Goal: Task Accomplishment & Management: Manage account settings

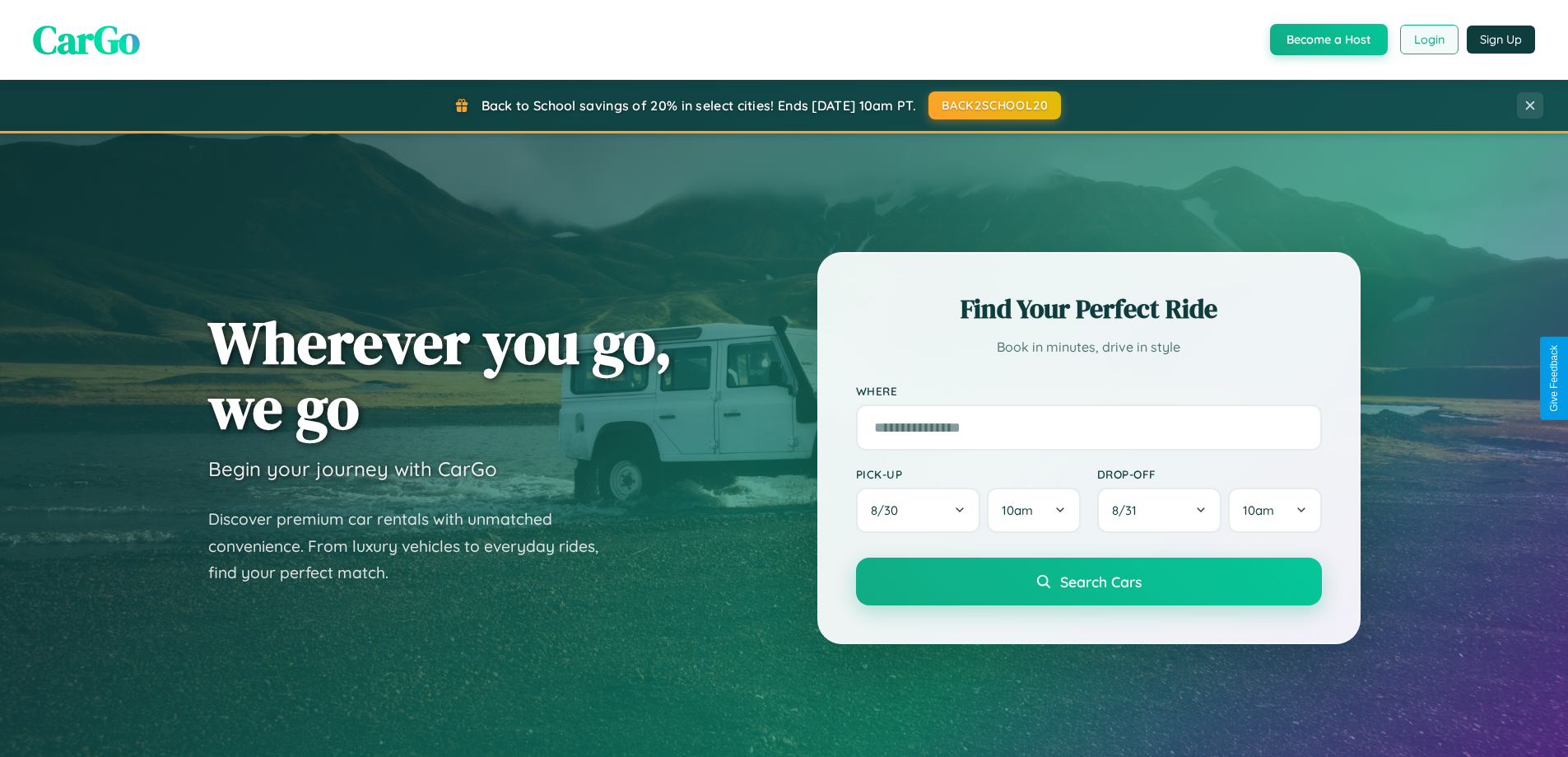
click at [1428, 40] on button "Login" at bounding box center [1429, 40] width 58 height 30
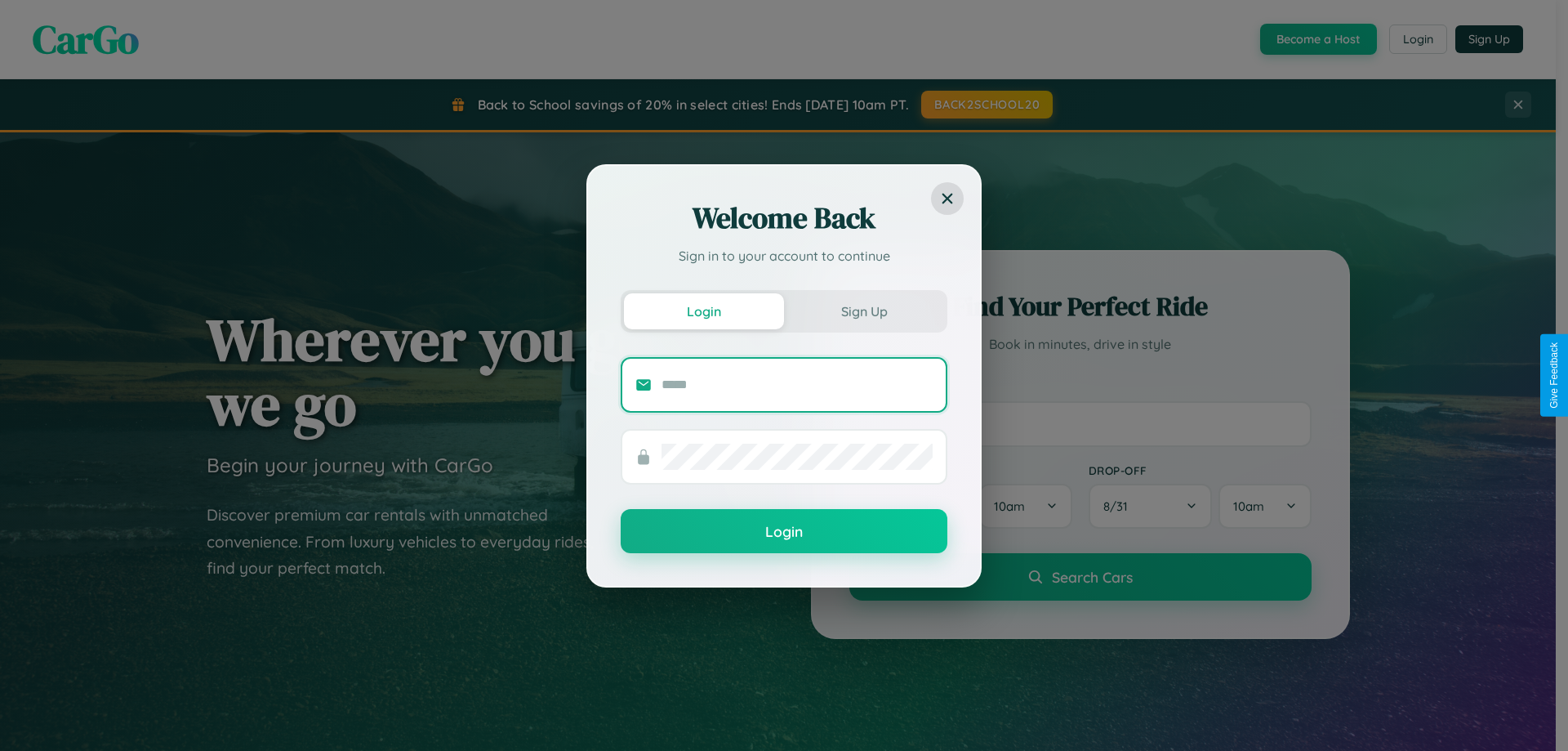
click at [797, 384] on input "text" at bounding box center [797, 385] width 271 height 26
type input "**********"
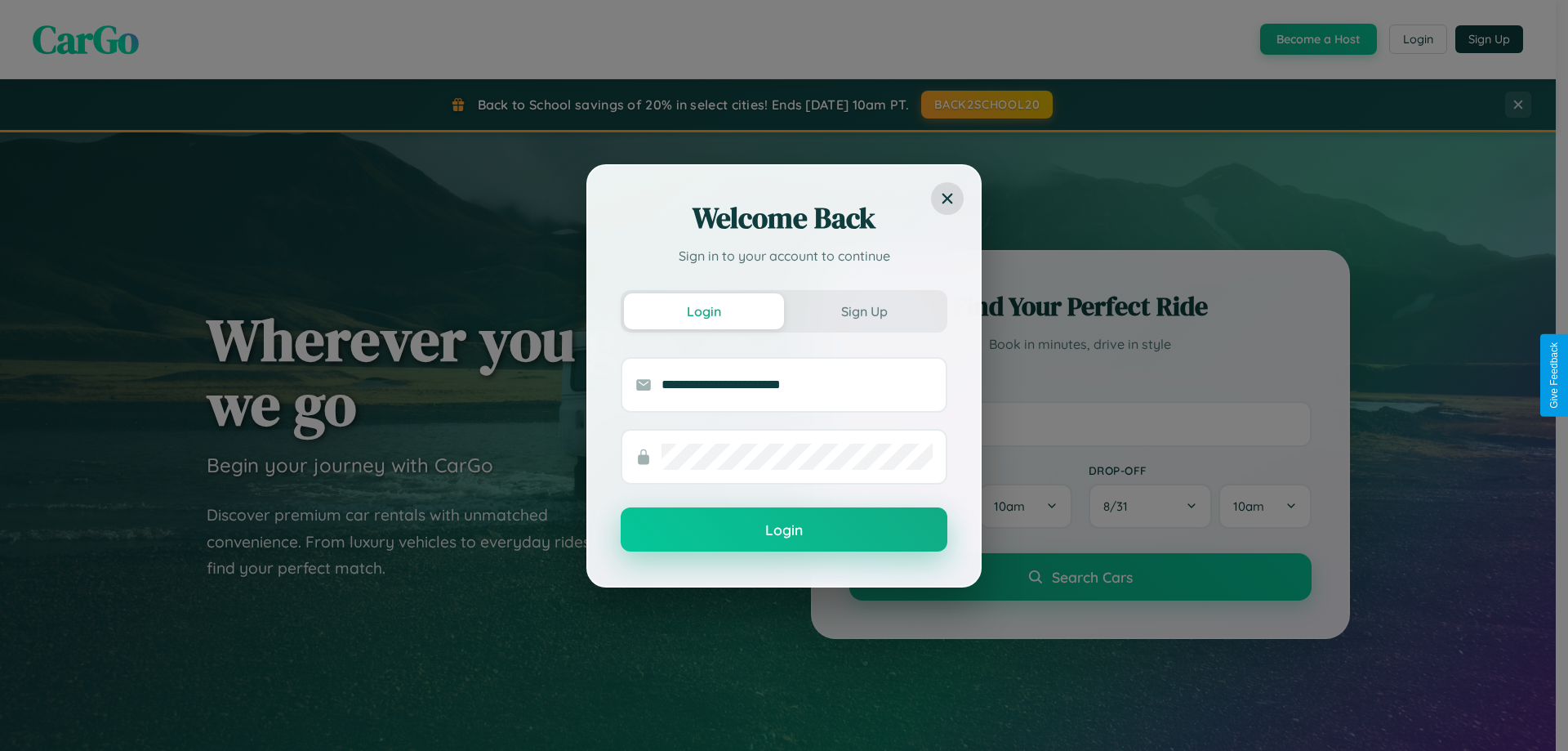
click at [784, 530] on button "Login" at bounding box center [783, 529] width 326 height 44
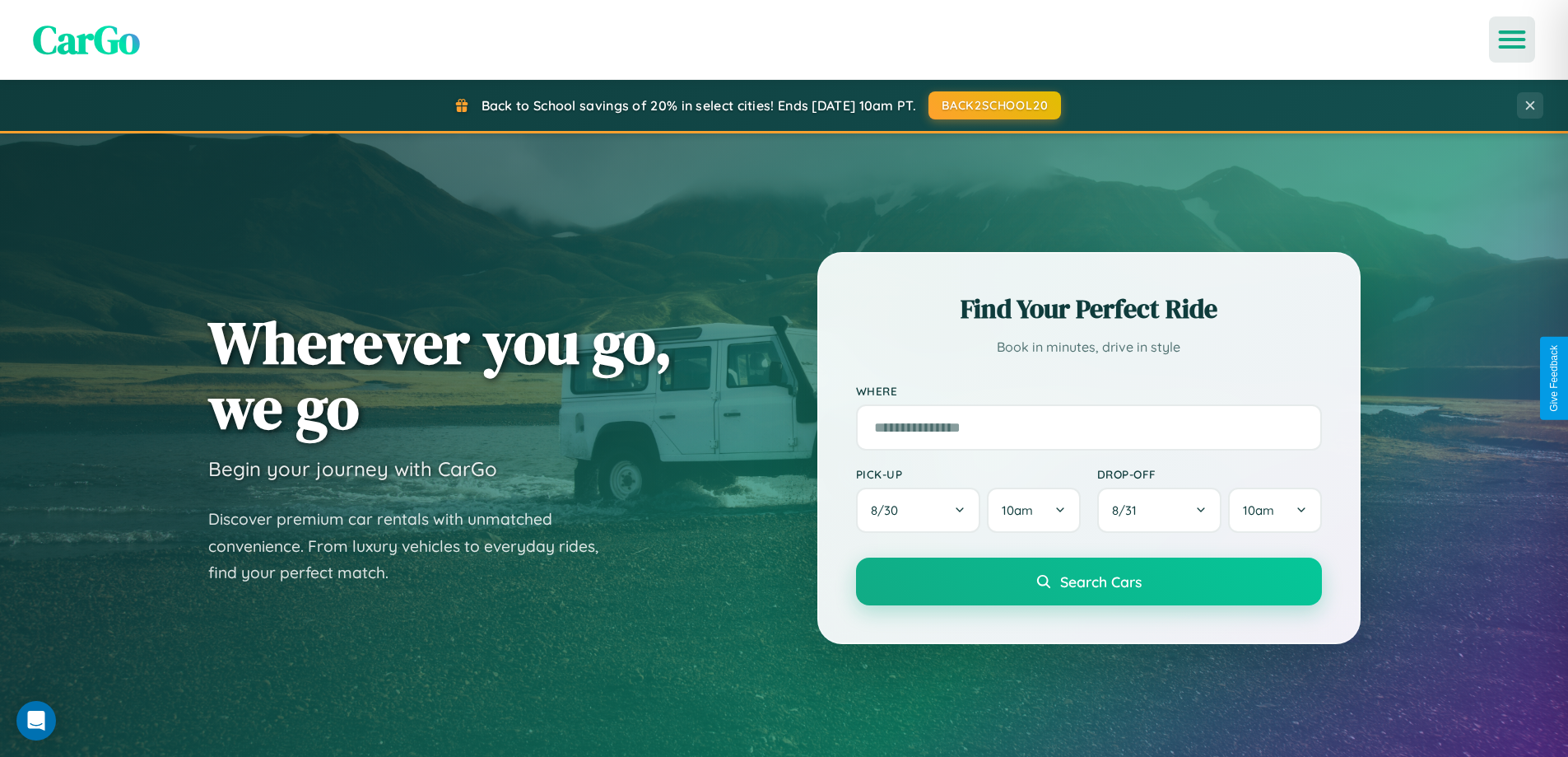
click at [1512, 40] on icon "Open menu" at bounding box center [1512, 39] width 24 height 15
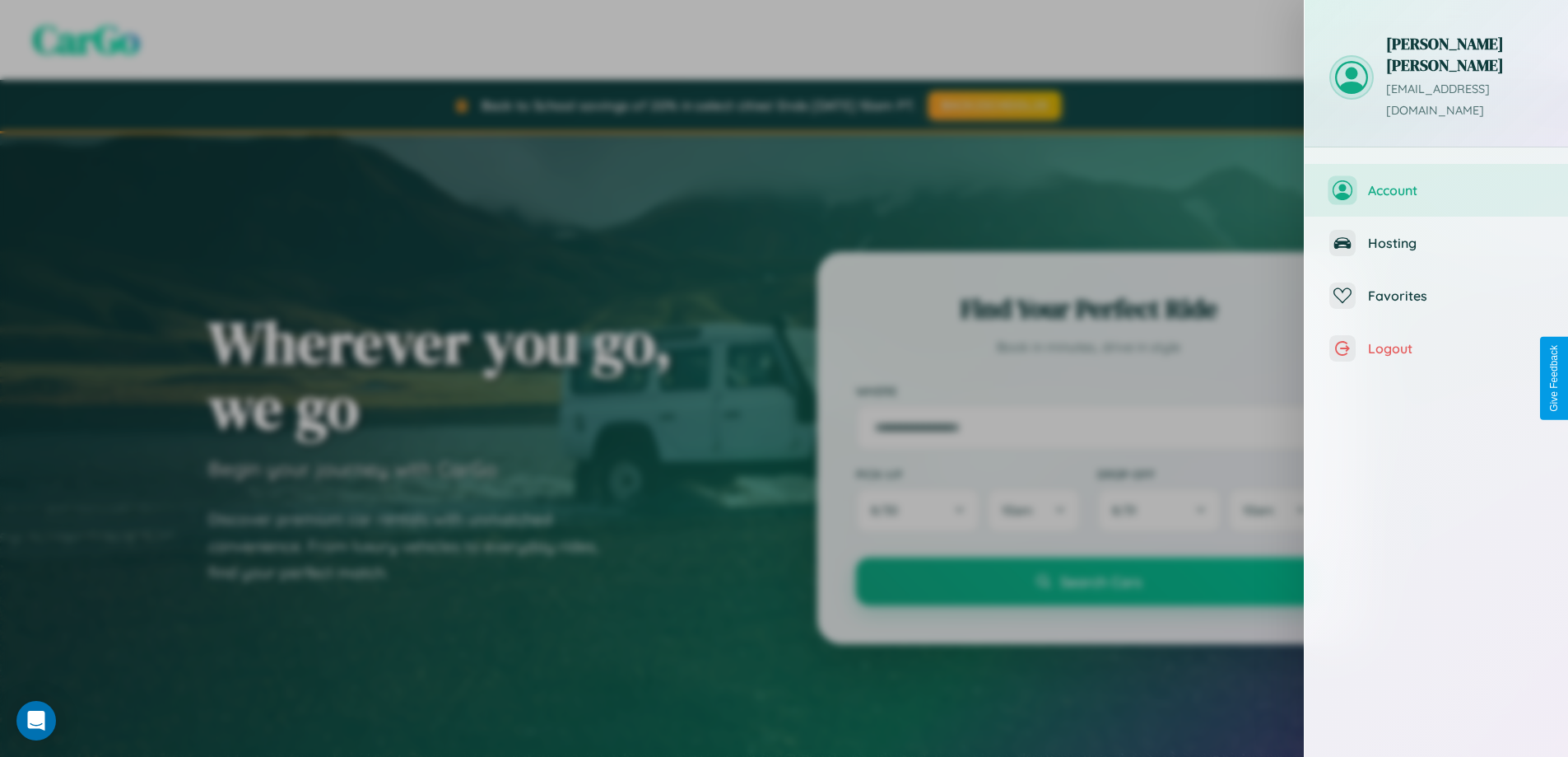
click at [1436, 182] on span "Account" at bounding box center [1455, 190] width 175 height 17
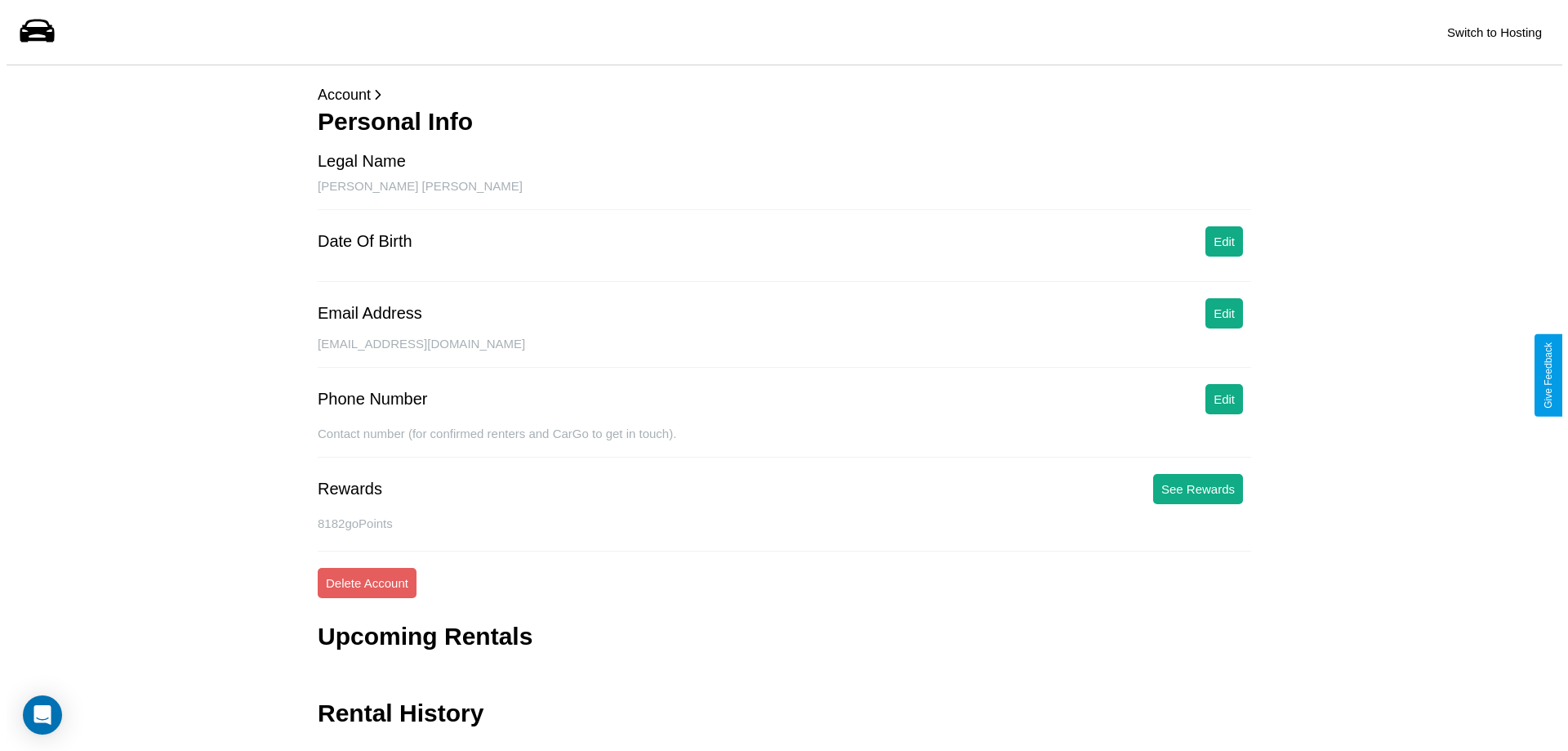
scroll to position [39, 0]
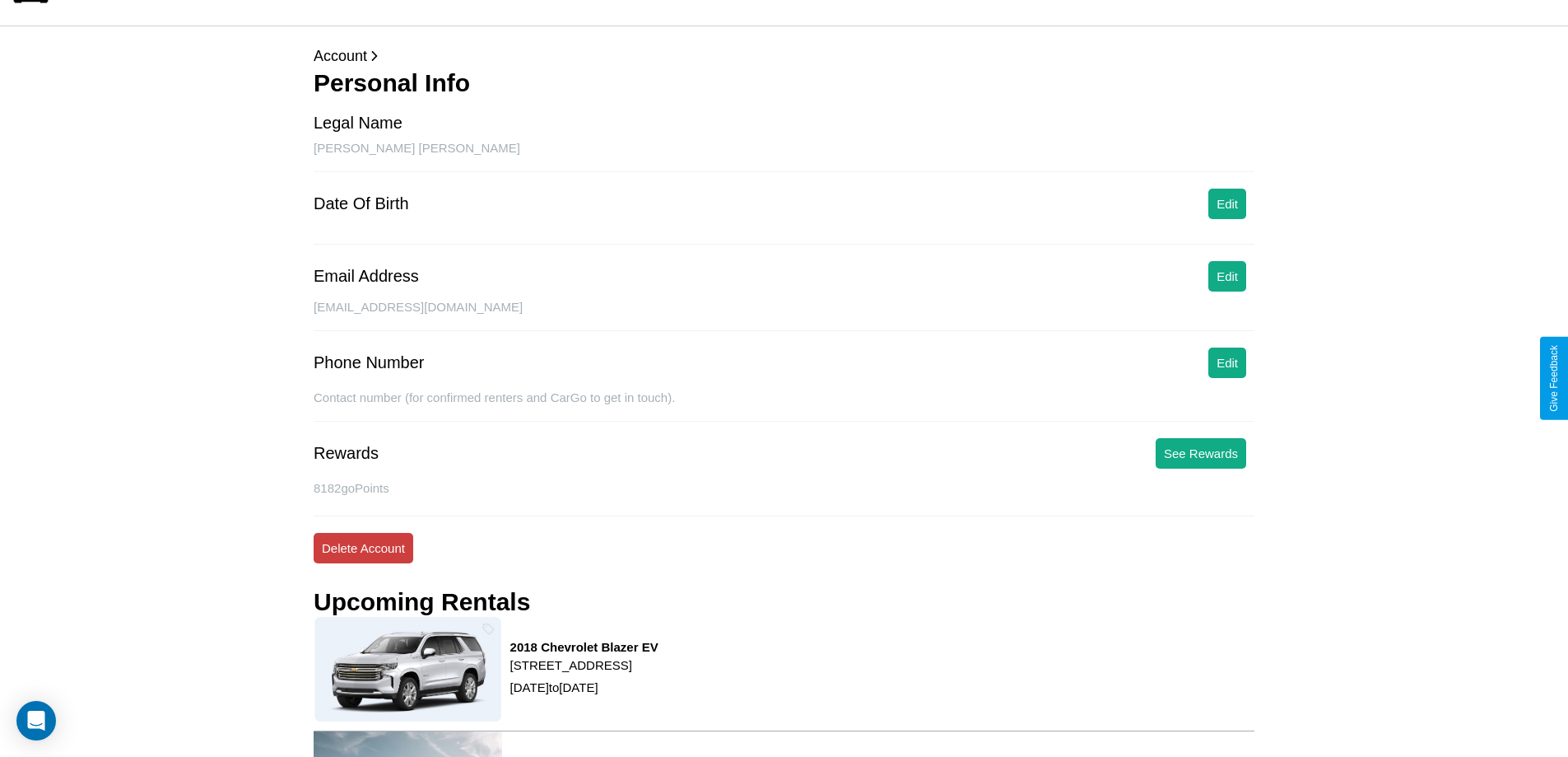
click at [363, 548] on button "Delete Account" at bounding box center [363, 548] width 100 height 31
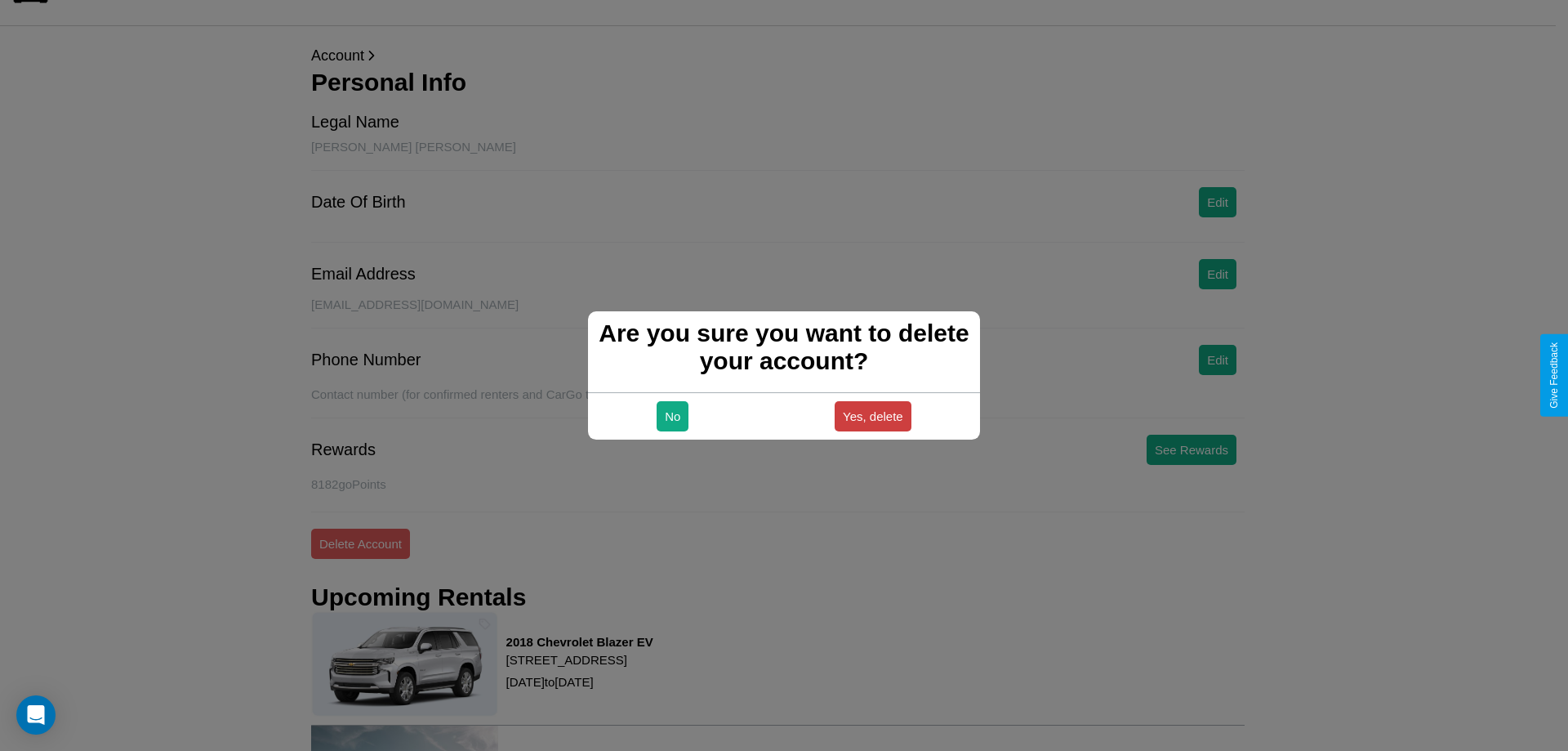
click at [872, 416] on button "Yes, delete" at bounding box center [873, 416] width 77 height 31
